Goal: Task Accomplishment & Management: Manage account settings

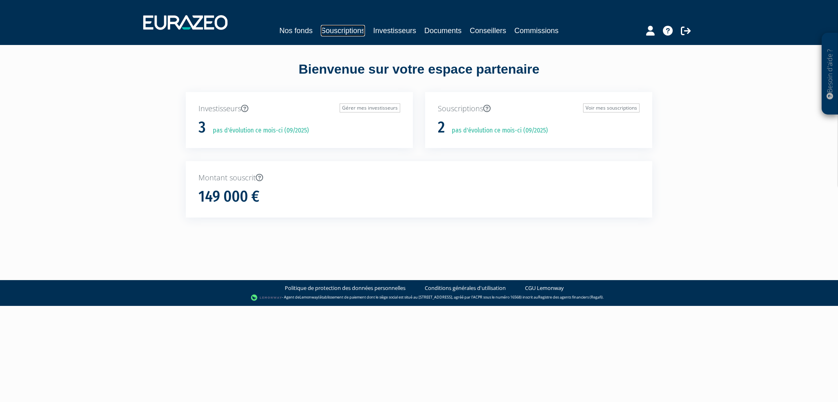
click at [357, 30] on link "Souscriptions" at bounding box center [343, 30] width 44 height 11
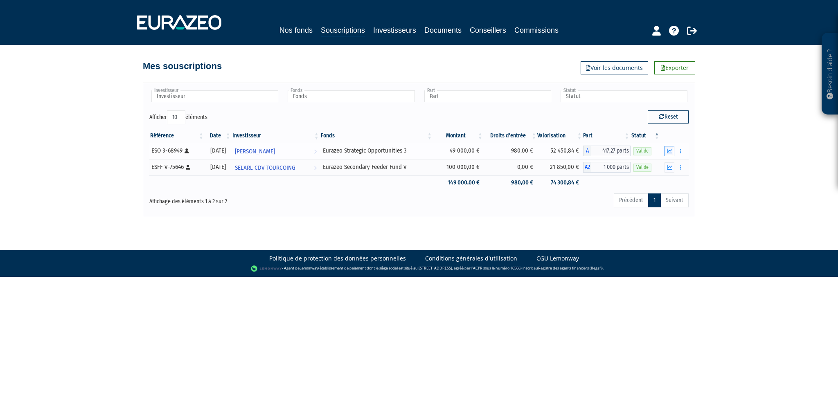
click at [669, 149] on icon "button" at bounding box center [669, 151] width 5 height 5
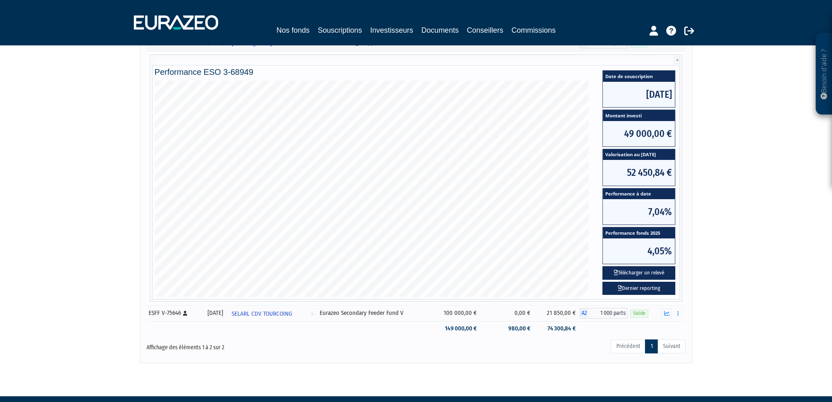
scroll to position [123, 0]
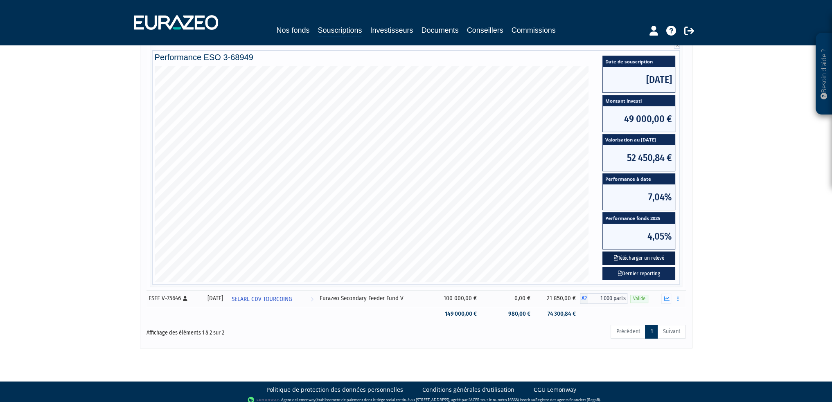
click at [625, 260] on button "Télécharger un relevé" at bounding box center [639, 259] width 73 height 14
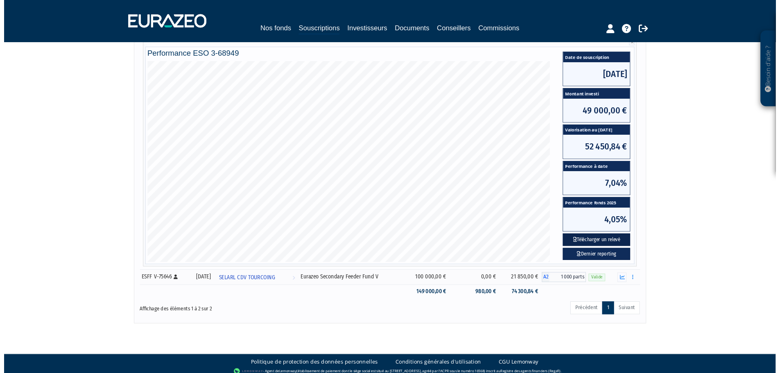
scroll to position [0, 0]
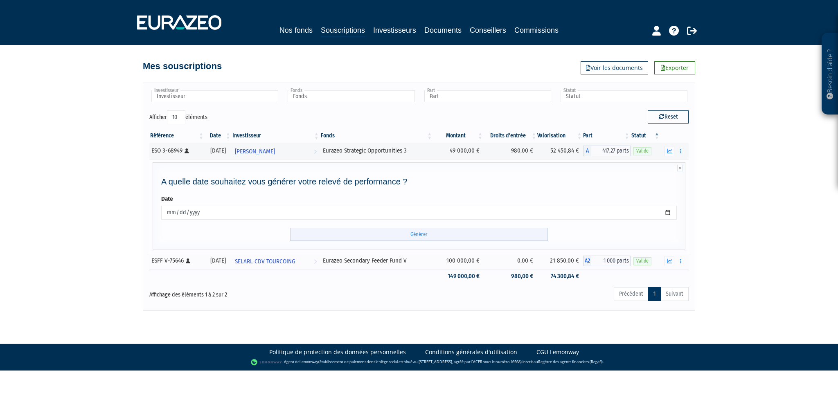
click at [426, 234] on input "Générer" at bounding box center [419, 235] width 258 height 14
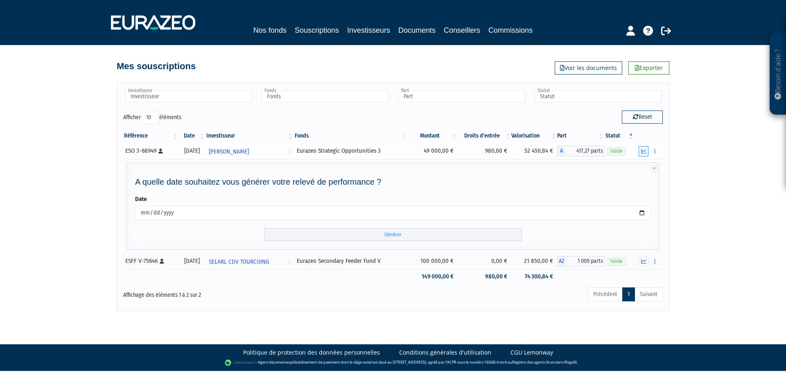
click at [643, 154] on icon "button" at bounding box center [643, 151] width 5 height 5
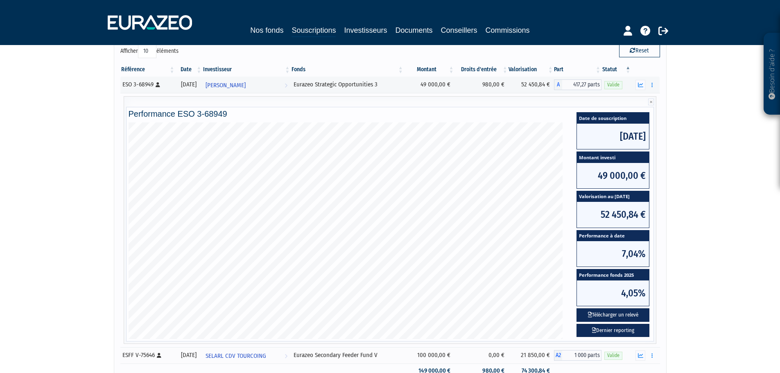
scroll to position [82, 0]
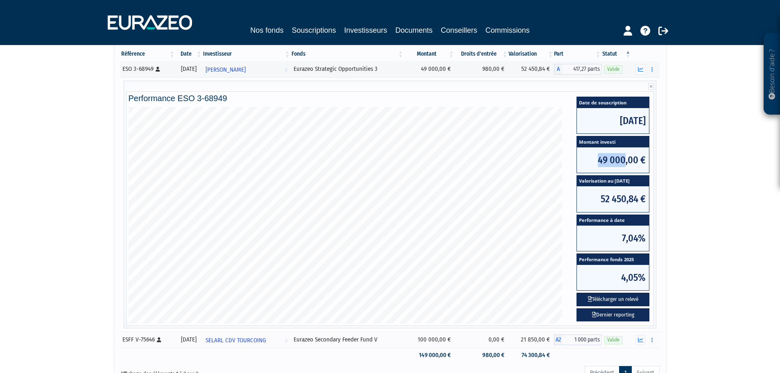
drag, startPoint x: 599, startPoint y: 162, endPoint x: 625, endPoint y: 162, distance: 25.4
click at [625, 162] on span "49 000,00 €" at bounding box center [613, 159] width 72 height 25
click at [596, 161] on span "49 000,00 €" at bounding box center [613, 159] width 72 height 25
drag, startPoint x: 599, startPoint y: 161, endPoint x: 626, endPoint y: 162, distance: 27.0
click at [626, 162] on span "49 000,00 €" at bounding box center [613, 159] width 72 height 25
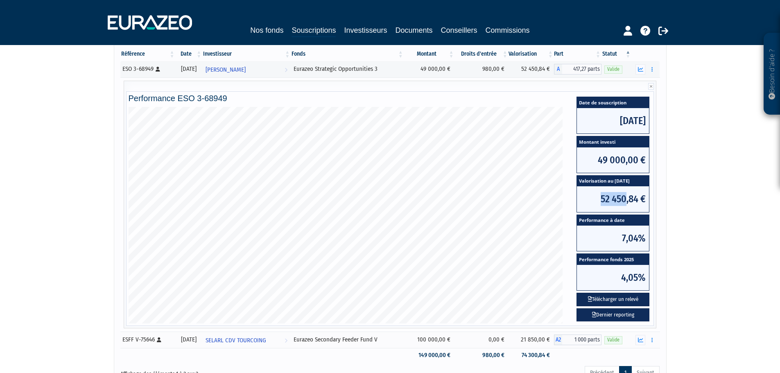
drag, startPoint x: 600, startPoint y: 196, endPoint x: 626, endPoint y: 202, distance: 27.0
click at [626, 202] on span "52 450,84 €" at bounding box center [613, 198] width 72 height 25
drag, startPoint x: 622, startPoint y: 240, endPoint x: 639, endPoint y: 241, distance: 17.2
click at [639, 241] on span "7,04%" at bounding box center [613, 238] width 72 height 25
click at [615, 237] on span "7,04%" at bounding box center [613, 238] width 72 height 25
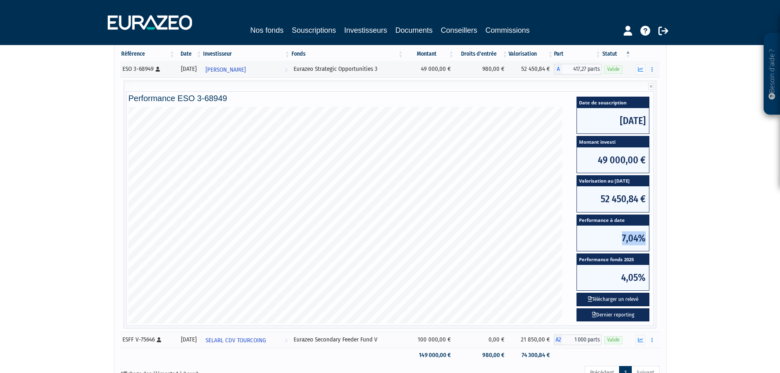
drag, startPoint x: 623, startPoint y: 239, endPoint x: 644, endPoint y: 240, distance: 21.3
click at [644, 240] on span "7,04%" at bounding box center [613, 238] width 72 height 25
click at [655, 213] on div "Date de souscription 23/07/2024 Montant investi 49 000,00 € Valorisation au 29/…" at bounding box center [612, 215] width 89 height 217
